Goal: Information Seeking & Learning: Understand process/instructions

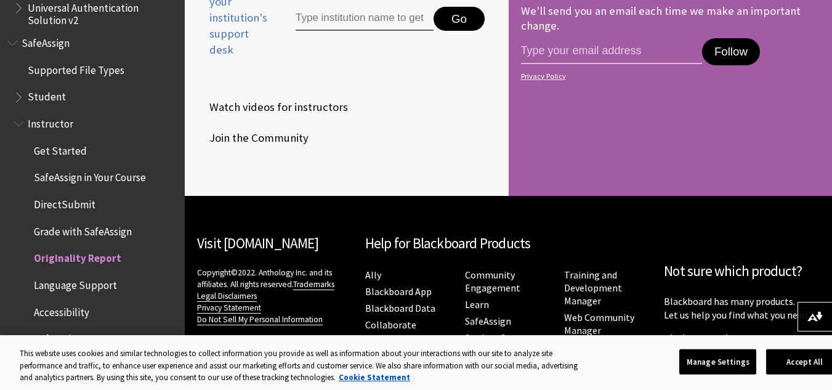
scroll to position [1537, 0]
click at [80, 233] on span "Grade with SafeAssign" at bounding box center [83, 229] width 98 height 17
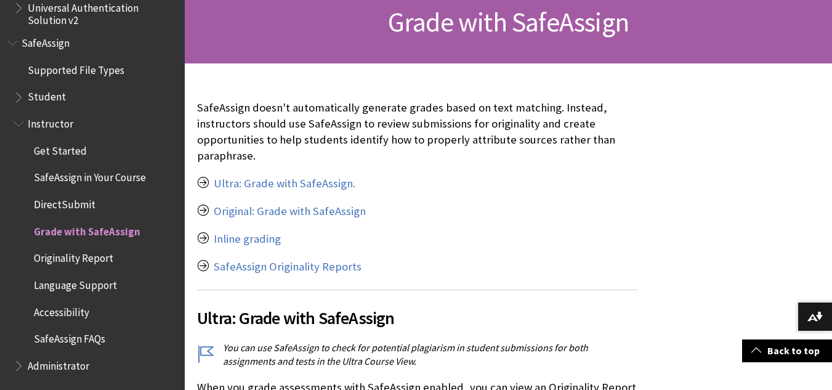
scroll to position [225, 0]
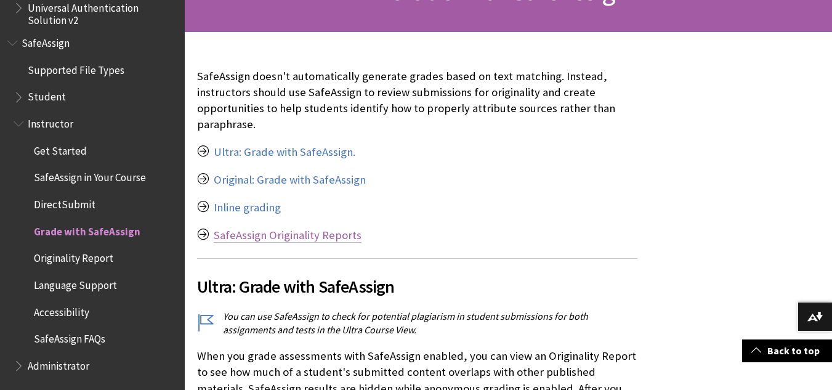
click at [267, 231] on link "SafeAssign Originality Reports" at bounding box center [288, 235] width 148 height 15
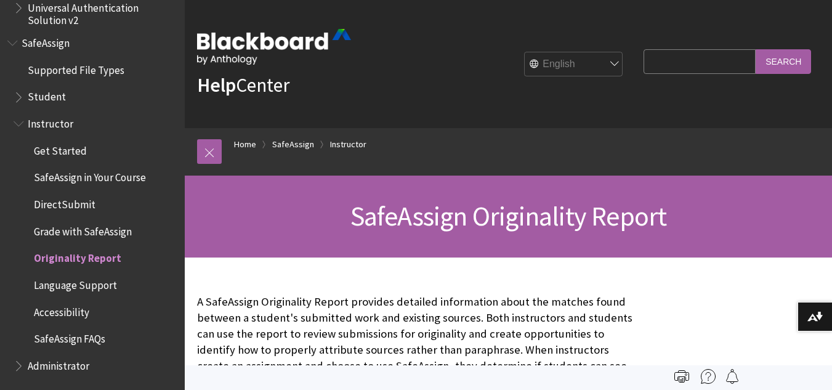
click at [78, 203] on span "DirectSubmit" at bounding box center [65, 202] width 62 height 17
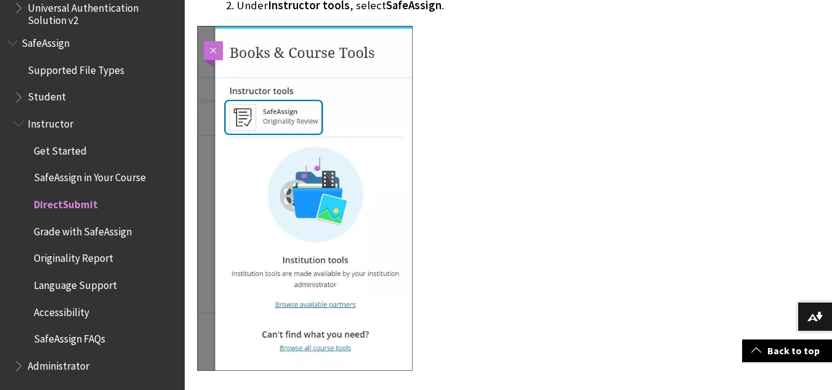
scroll to position [760, 0]
